Goal: Task Accomplishment & Management: Manage account settings

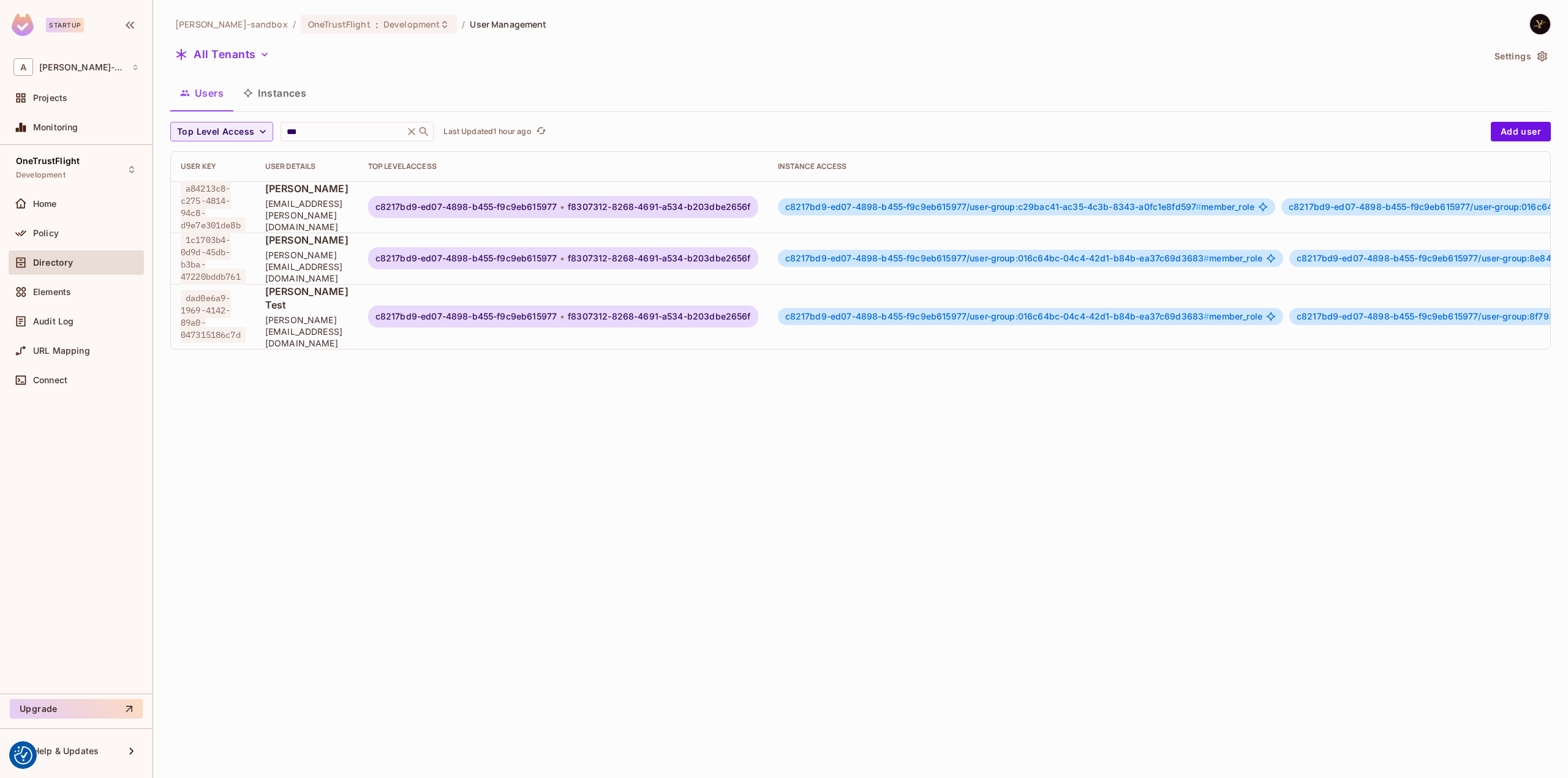
click at [399, 68] on div "alex-trustflight-sandbox / OneTrustFlight : Development / User Management All T…" at bounding box center [860, 186] width 1380 height 346
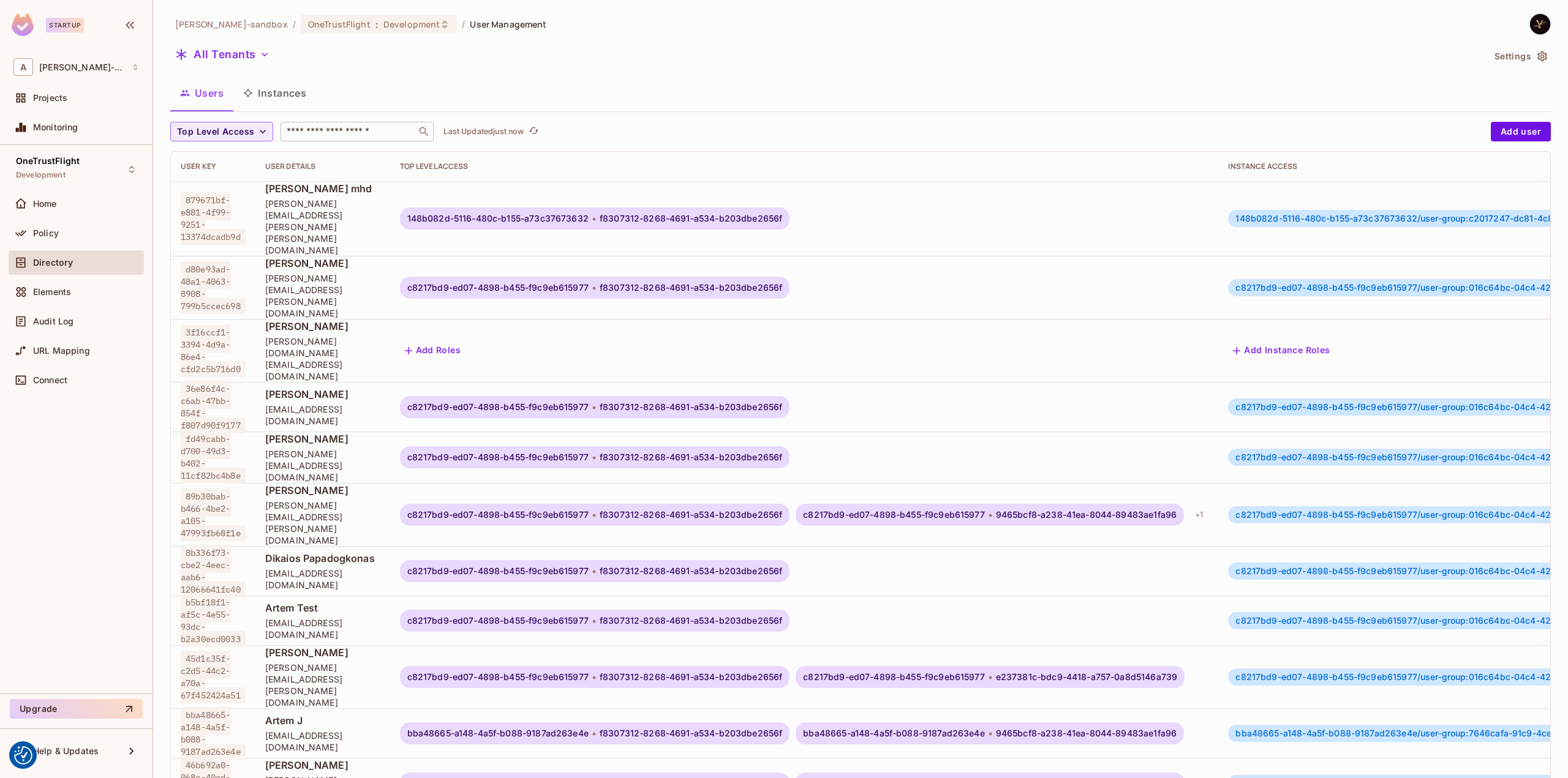
click at [337, 126] on input "text" at bounding box center [348, 132] width 128 height 12
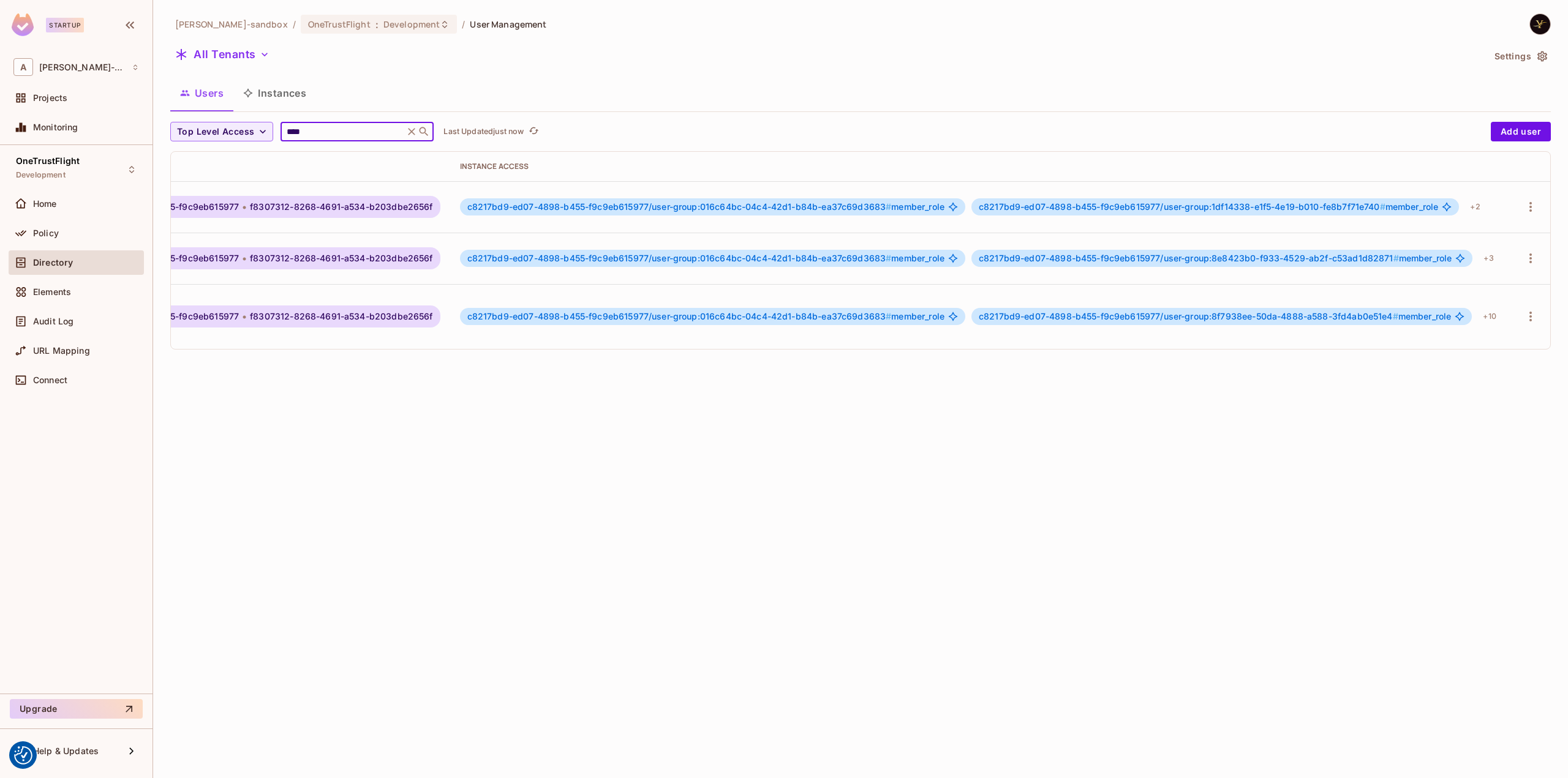
scroll to position [0, 402]
type input "****"
click at [1465, 204] on div "+ 2" at bounding box center [1474, 207] width 20 height 20
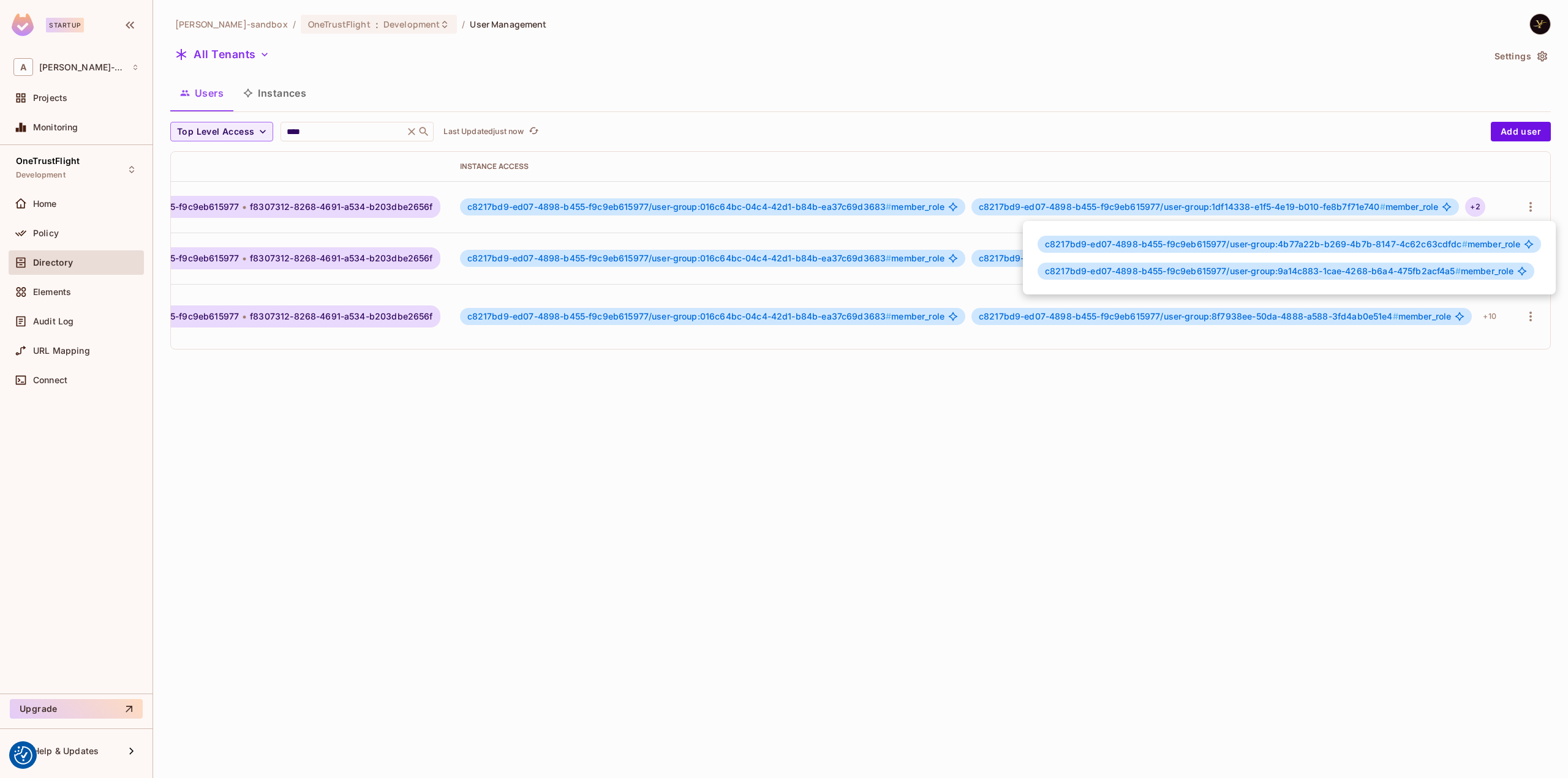
click at [1463, 204] on div at bounding box center [784, 389] width 1568 height 778
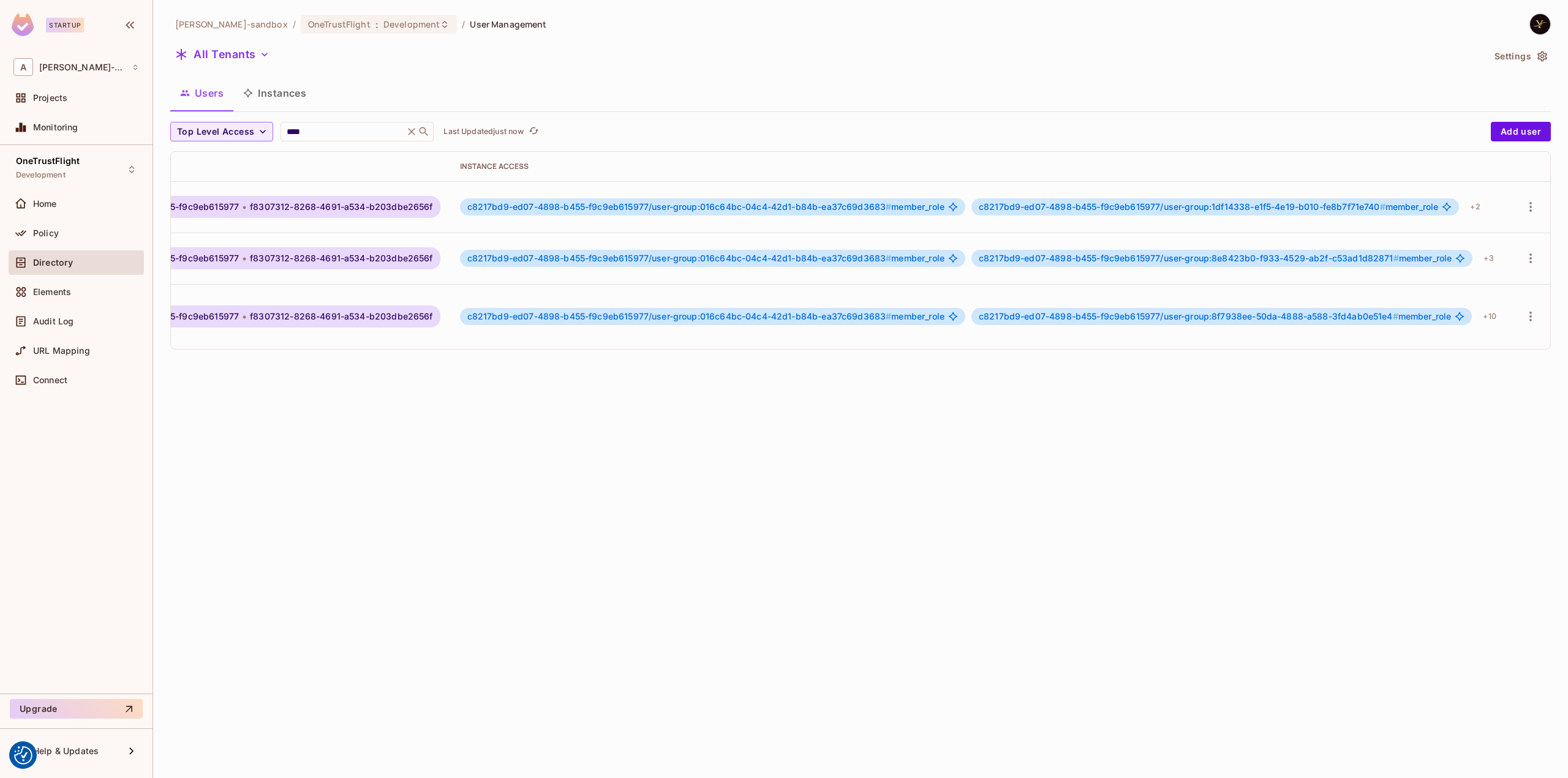
click at [597, 453] on div "alex-trustflight-sandbox / OneTrustFlight : Development / User Management All T…" at bounding box center [860, 389] width 1414 height 778
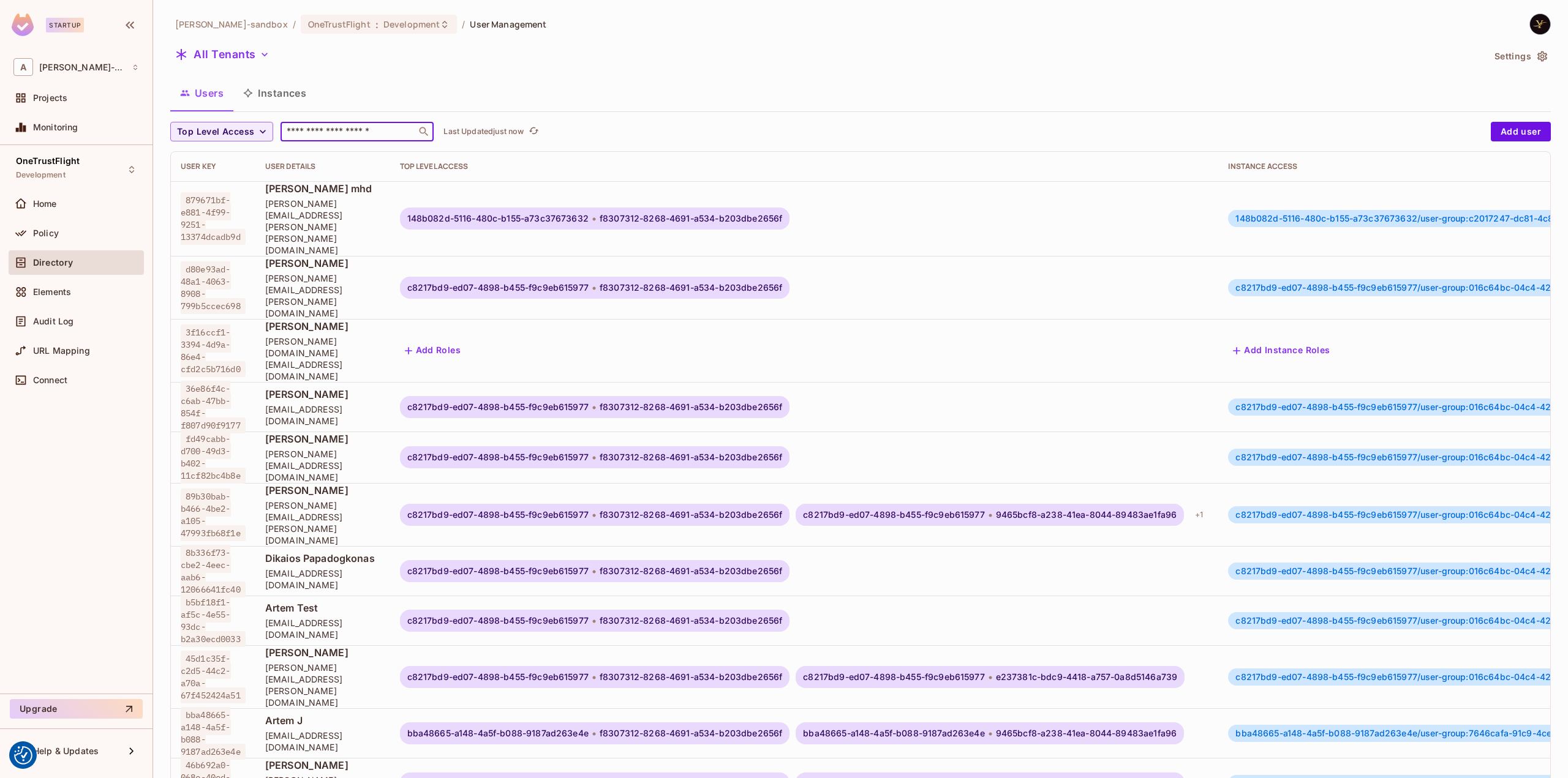
click at [382, 130] on input "text" at bounding box center [348, 132] width 128 height 12
click at [652, 48] on div "All Tenants" at bounding box center [826, 56] width 1313 height 23
click at [344, 135] on input "text" at bounding box center [348, 132] width 128 height 12
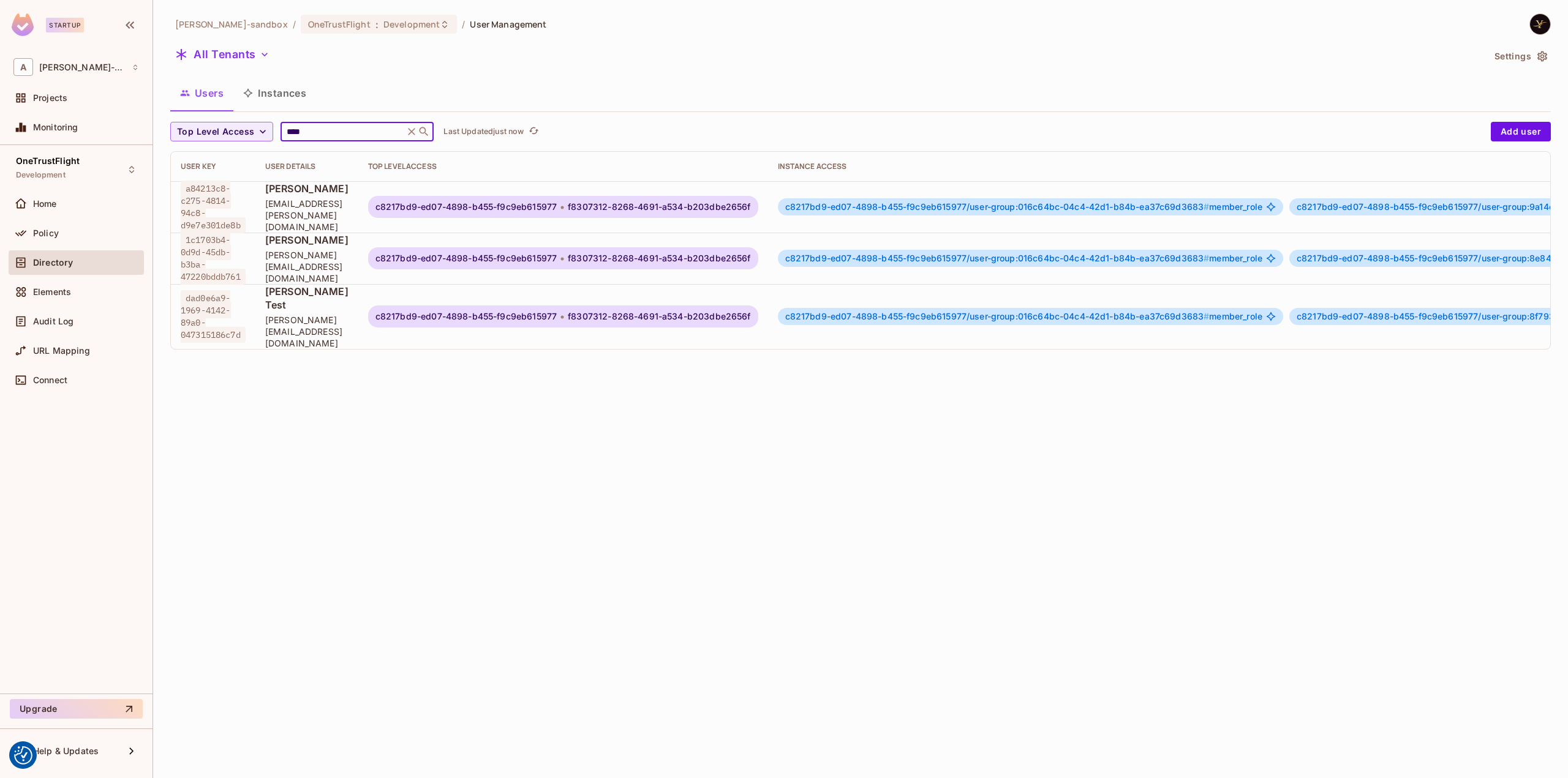
type input "****"
drag, startPoint x: 370, startPoint y: 203, endPoint x: 634, endPoint y: 185, distance: 264.6
click at [349, 195] on span "[PERSON_NAME]" at bounding box center [307, 189] width 84 height 14
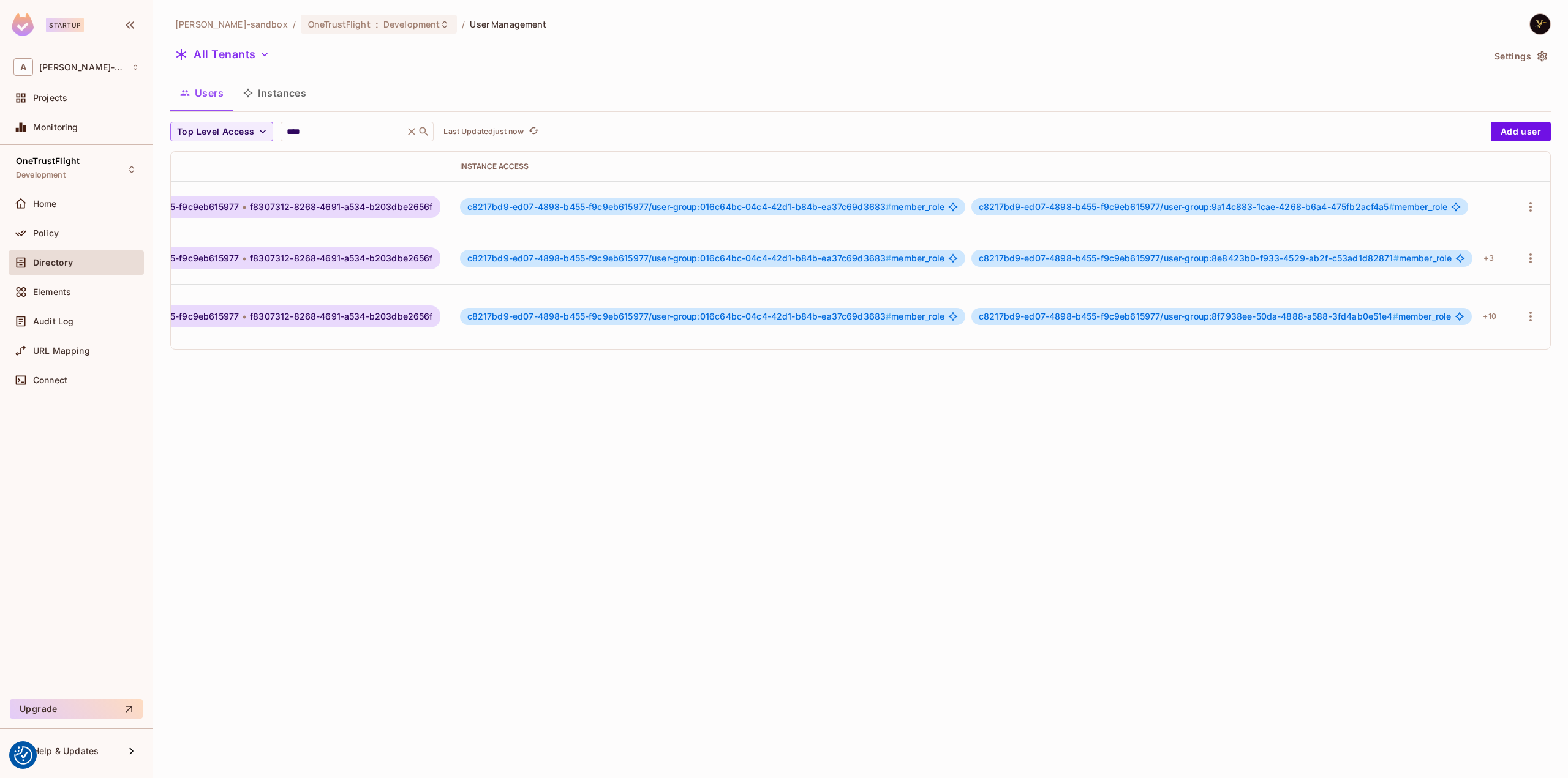
scroll to position [0, 402]
click at [1523, 200] on icon "button" at bounding box center [1531, 207] width 15 height 15
click at [1475, 228] on li "Edit" at bounding box center [1465, 233] width 114 height 27
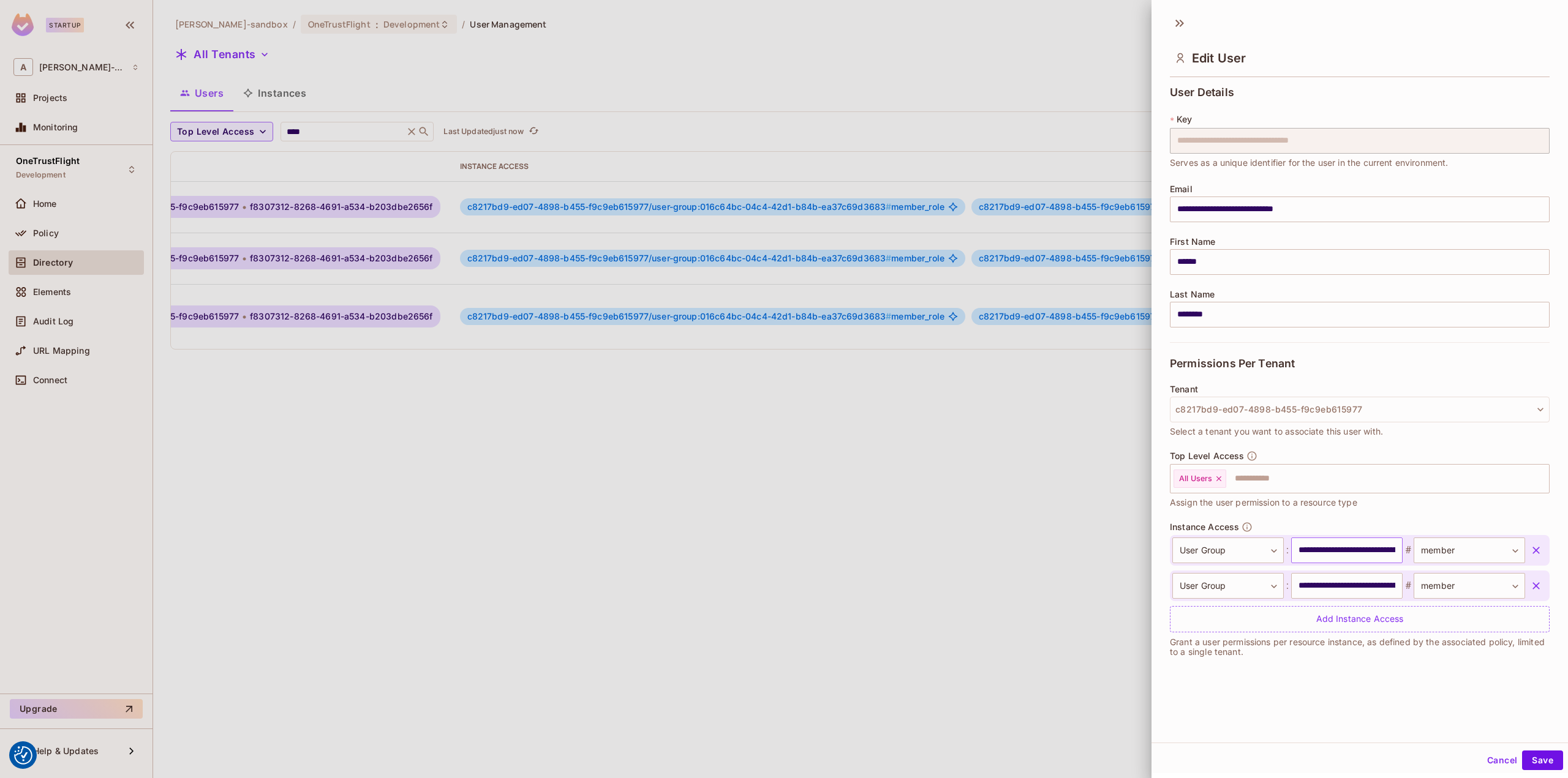
click at [1327, 556] on input "**********" at bounding box center [1346, 550] width 111 height 26
click at [1327, 556] on input "**********" at bounding box center [1346, 550] width 111 height 26
click at [1327, 558] on input "**********" at bounding box center [1346, 550] width 111 height 26
click at [1490, 758] on button "Cancel" at bounding box center [1501, 760] width 40 height 20
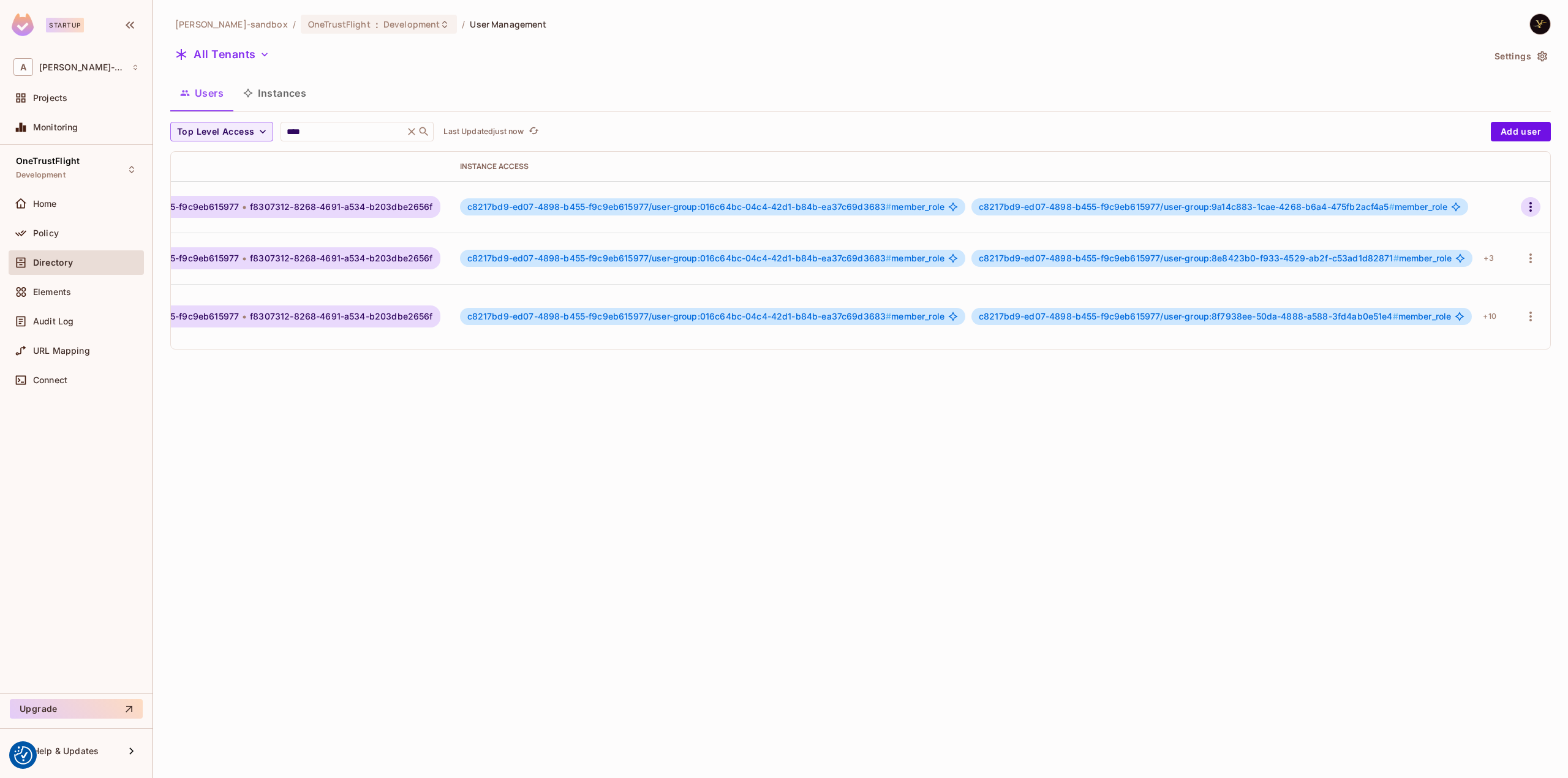
click at [1524, 209] on icon "button" at bounding box center [1531, 207] width 15 height 15
click at [1486, 291] on div "Edit Attributes" at bounding box center [1472, 287] width 60 height 12
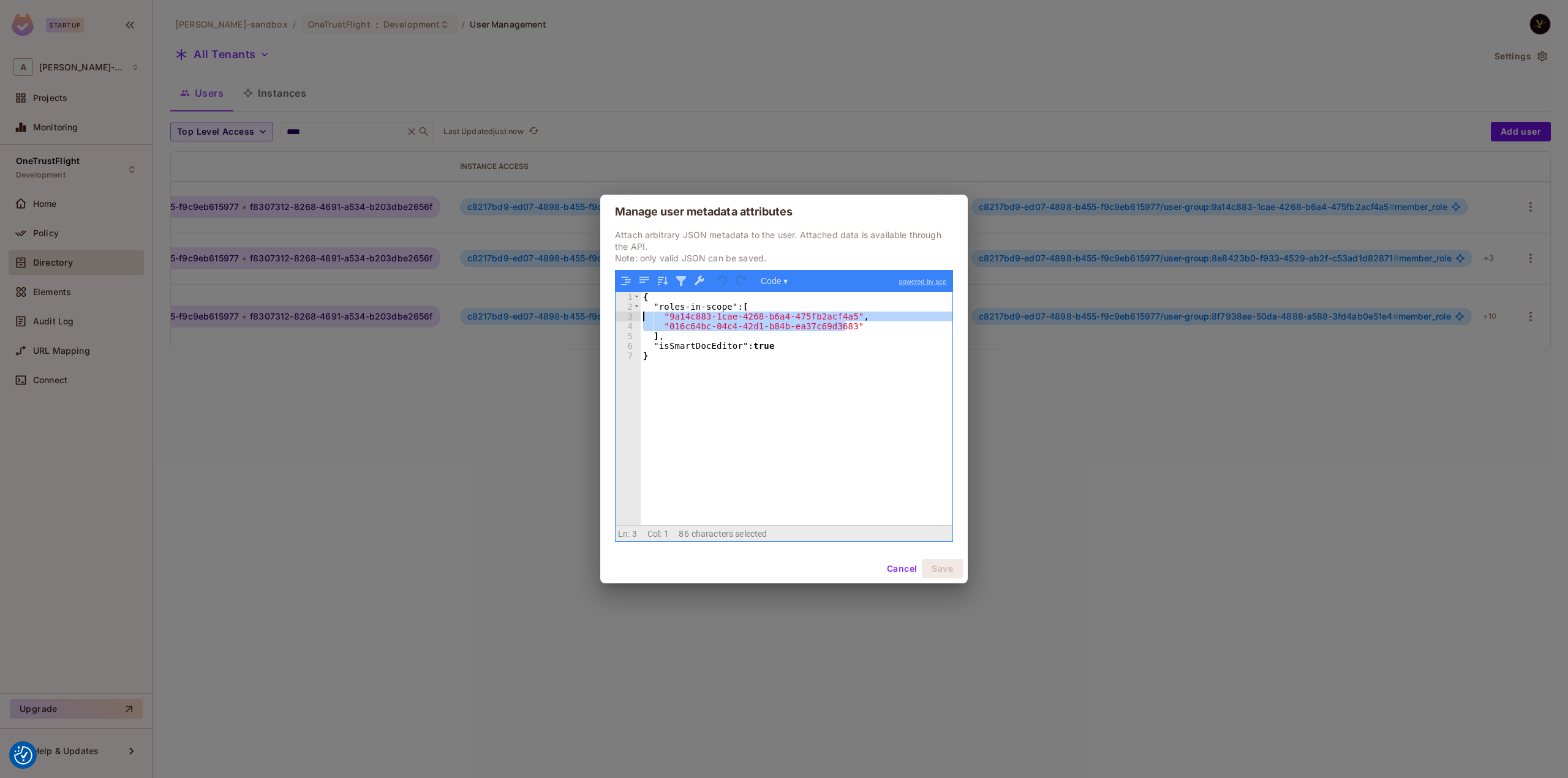
drag, startPoint x: 852, startPoint y: 328, endPoint x: 493, endPoint y: 320, distance: 359.1
click at [493, 320] on div "Manage user metadata attributes Attach arbitrary JSON metadata to the user. Att…" at bounding box center [784, 389] width 1568 height 778
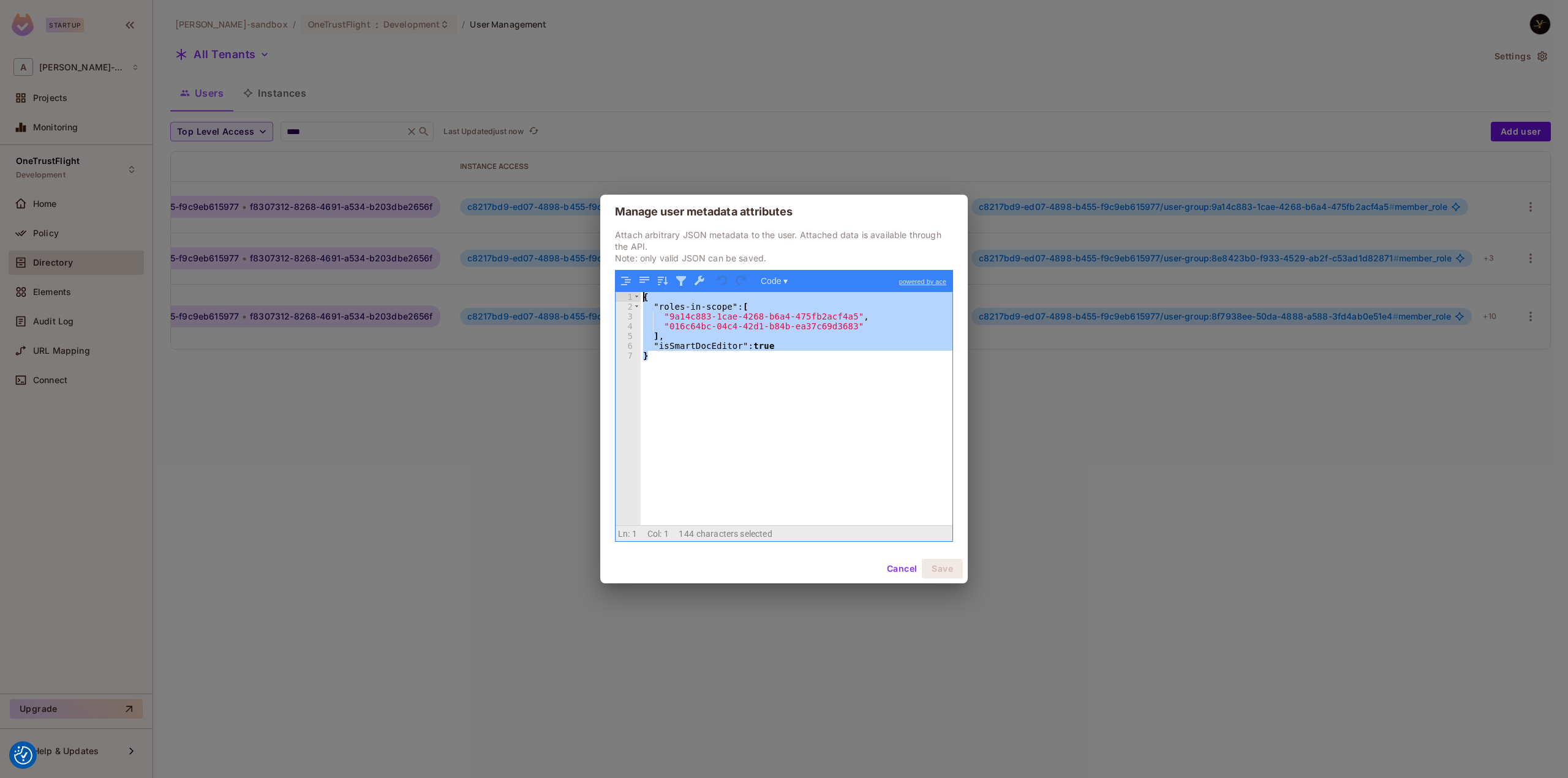
drag, startPoint x: 726, startPoint y: 364, endPoint x: 536, endPoint y: 249, distance: 222.1
click at [536, 249] on div "Manage user metadata attributes Attach arbitrary JSON metadata to the user. Att…" at bounding box center [784, 389] width 1568 height 778
click at [901, 571] on button "Cancel" at bounding box center [901, 569] width 40 height 20
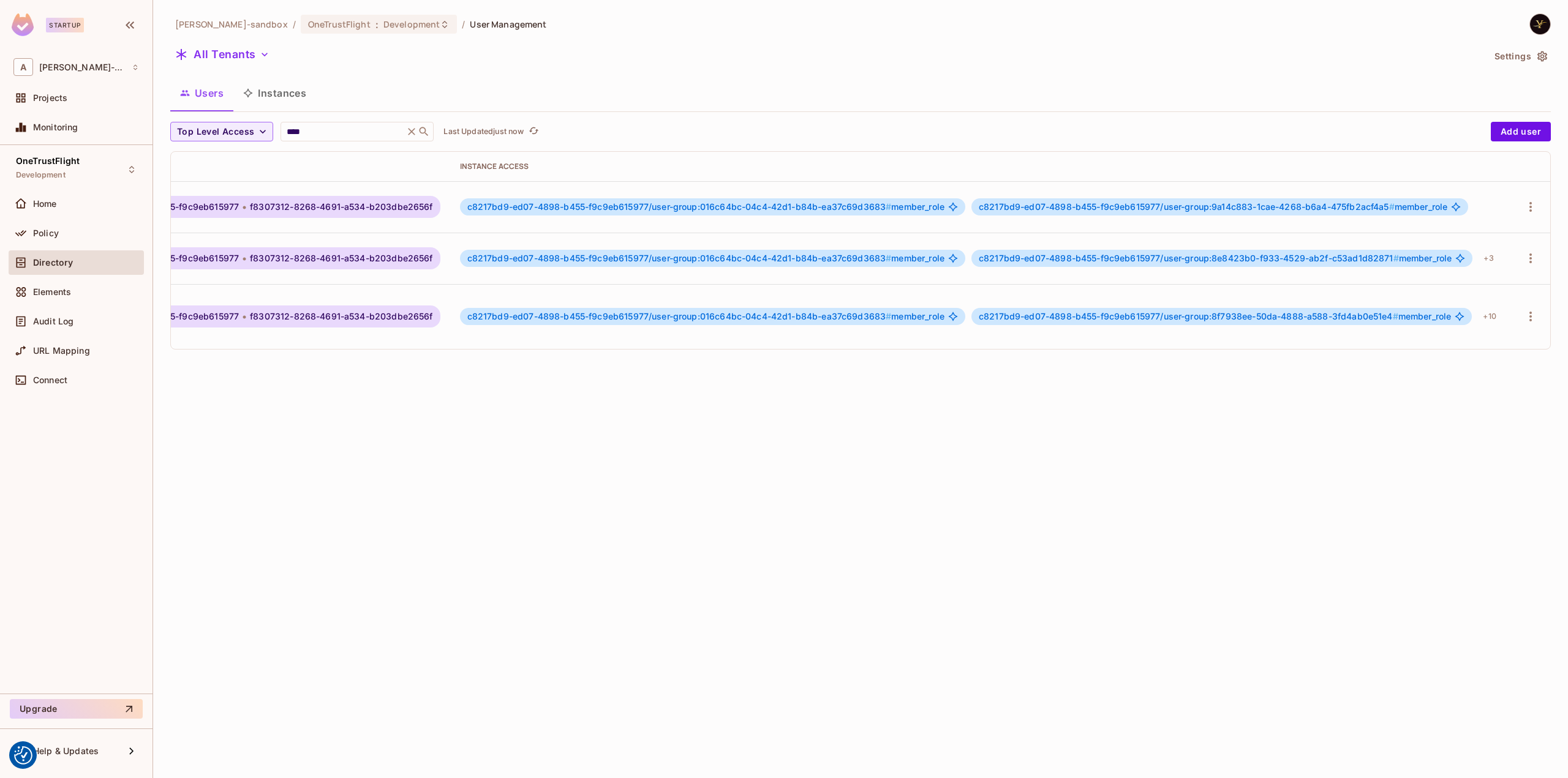
click at [886, 440] on div "[PERSON_NAME]-sandbox / OneTrustFlight : Development / User Management All Tena…" at bounding box center [860, 389] width 1414 height 778
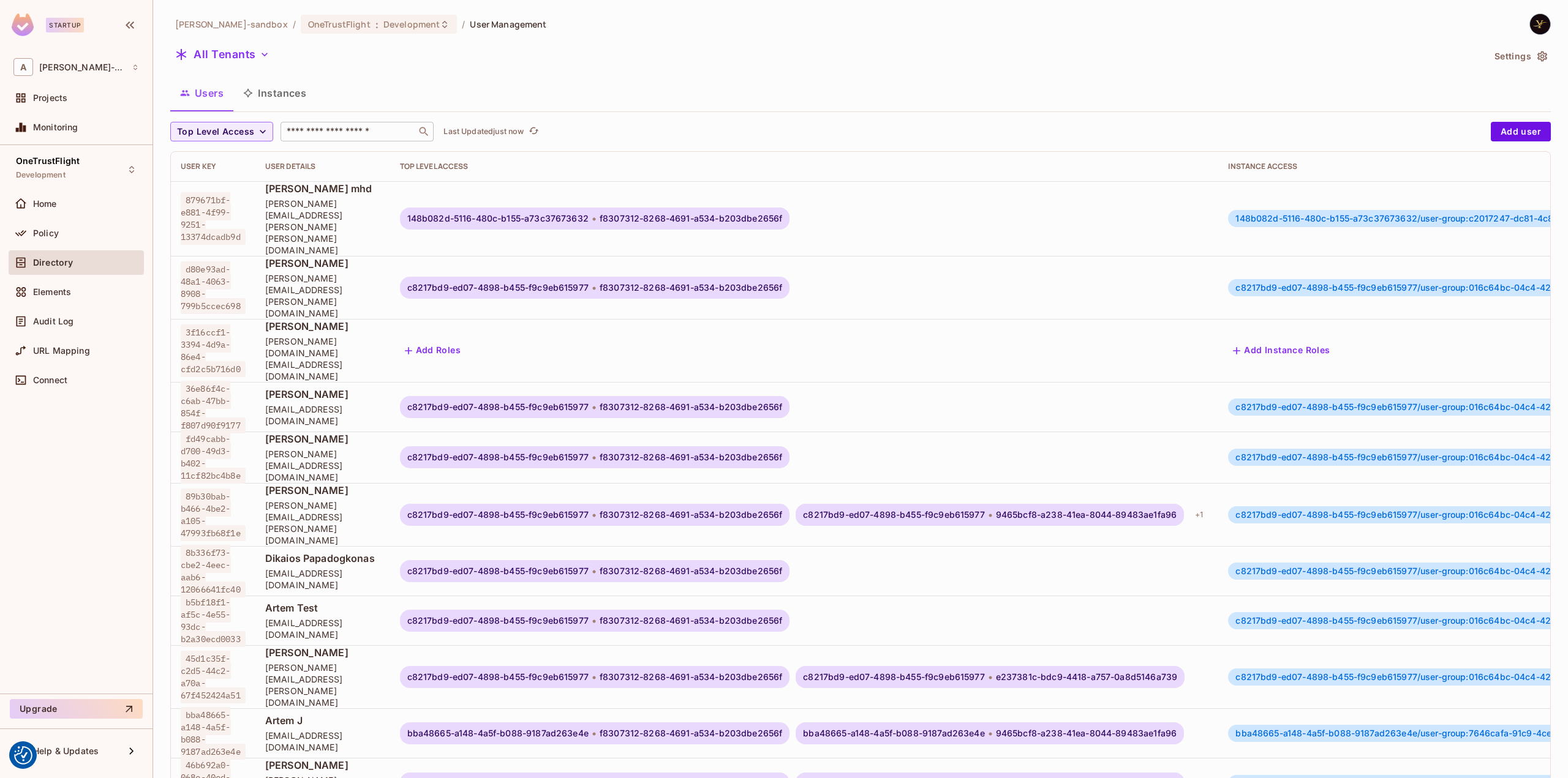
click at [343, 140] on div "​" at bounding box center [357, 131] width 153 height 20
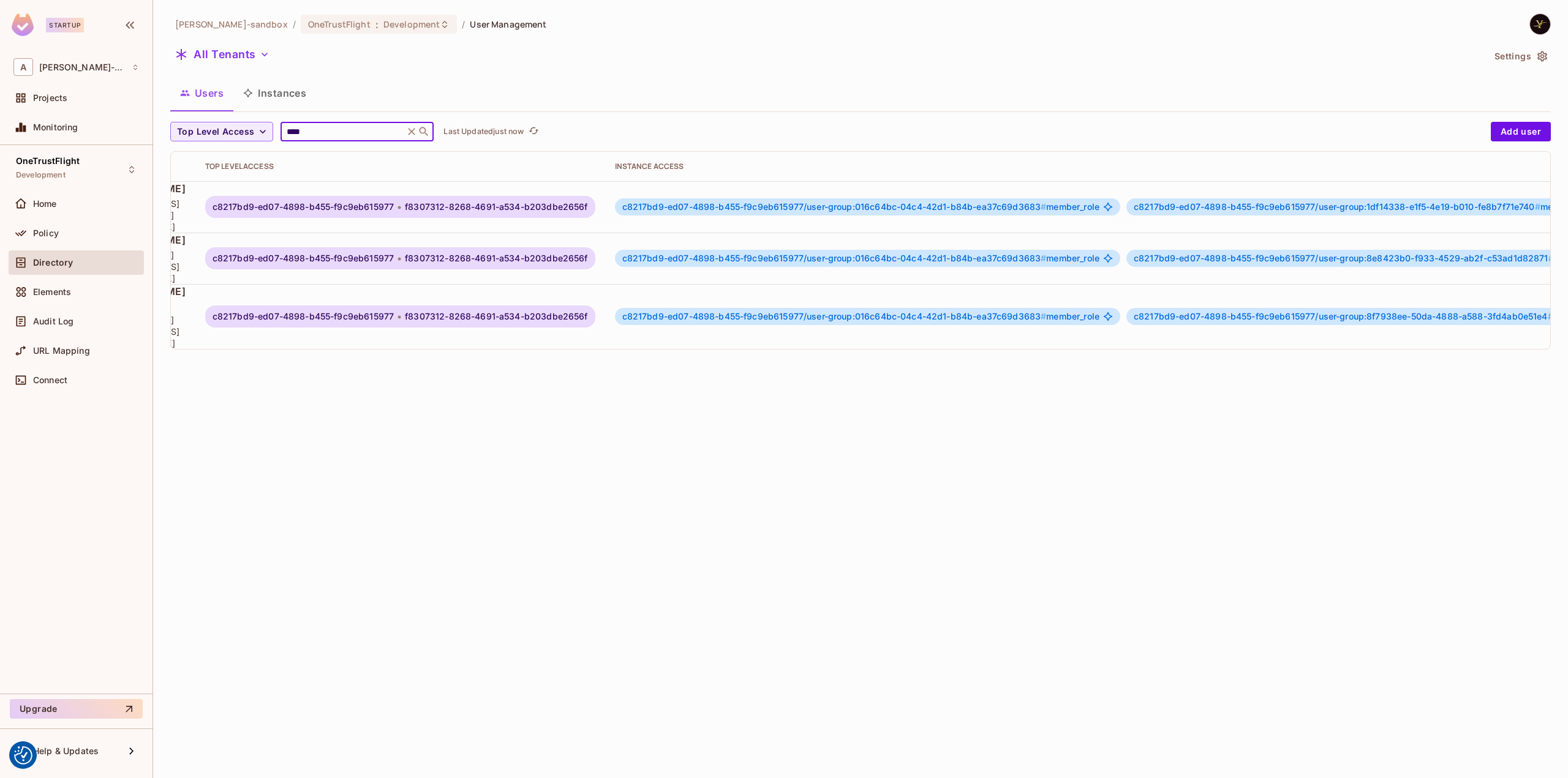
scroll to position [0, 402]
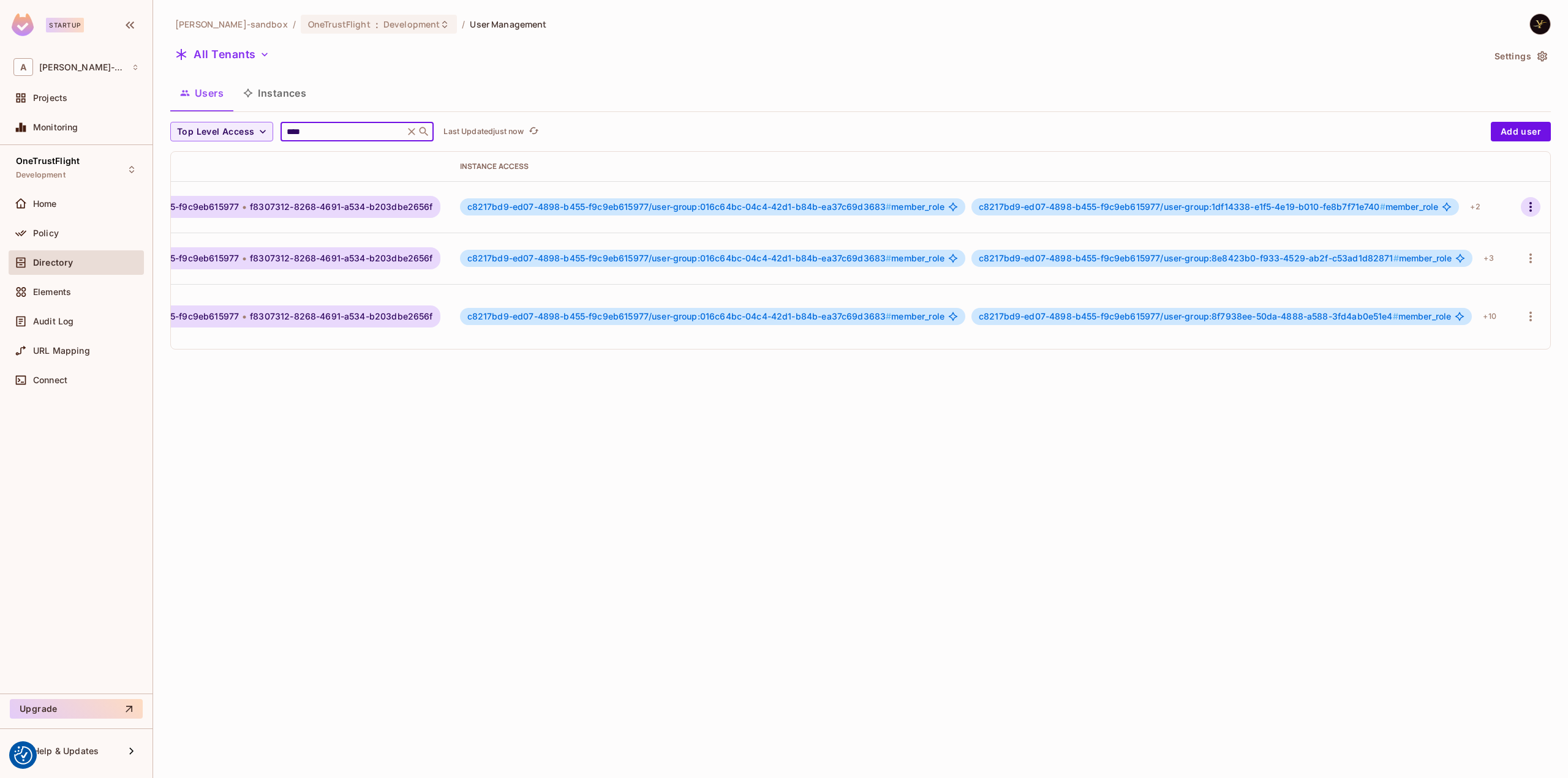
type input "****"
click at [1523, 211] on icon "button" at bounding box center [1531, 207] width 15 height 15
click at [1461, 241] on span "Edit" at bounding box center [1450, 233] width 24 height 20
